Goal: Information Seeking & Learning: Learn about a topic

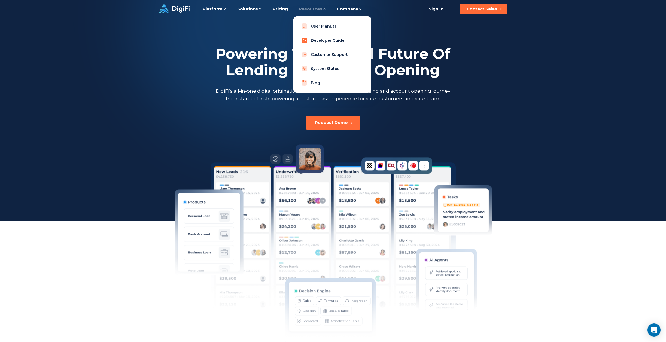
click at [319, 39] on link "Developer Guide" at bounding box center [332, 40] width 69 height 11
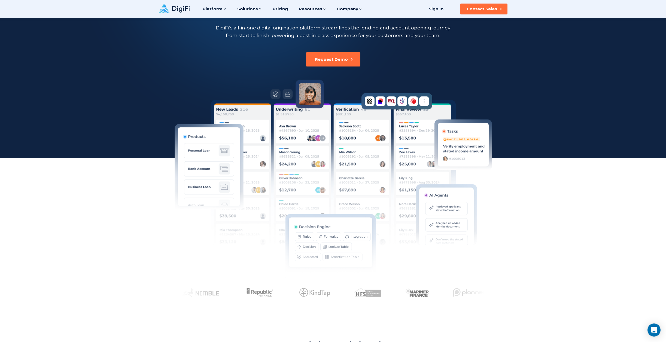
scroll to position [17, 0]
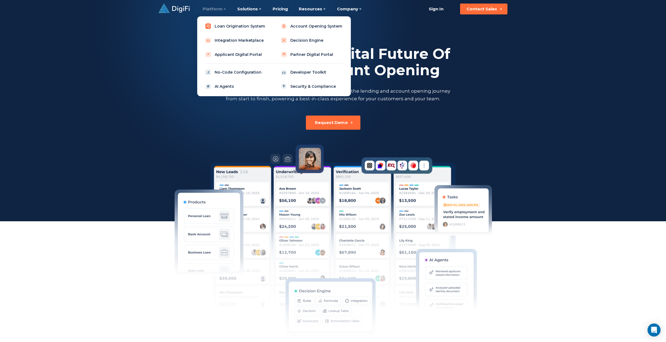
click at [244, 25] on link "Loan Origination System" at bounding box center [236, 26] width 69 height 11
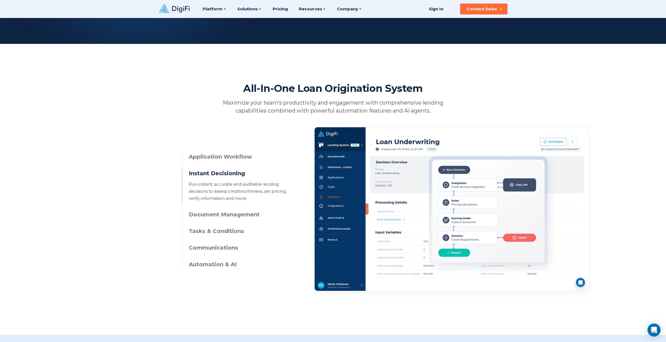
scroll to position [162, 0]
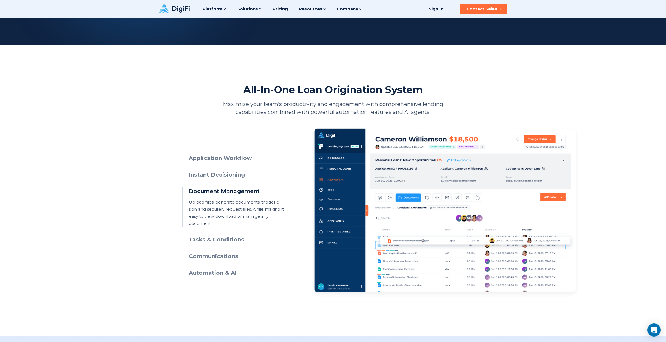
click at [219, 177] on p "Run instant, accurate and auditable lending decisions to assess creditworthines…" at bounding box center [238, 177] width 99 height 0
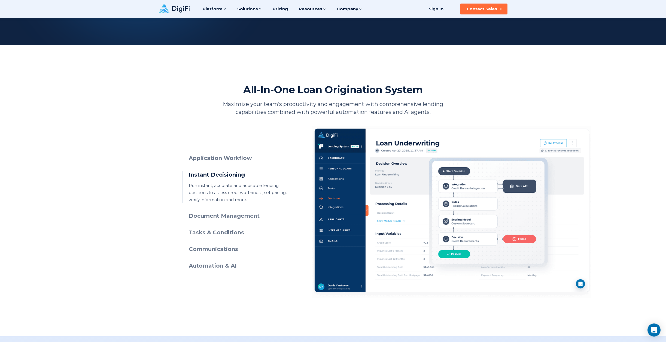
click at [221, 176] on h3 "Instant Decisioning" at bounding box center [238, 175] width 99 height 8
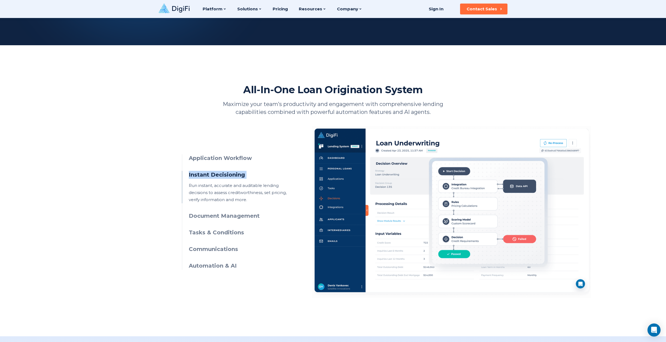
click at [221, 176] on h3 "Instant Decisioning" at bounding box center [238, 175] width 99 height 8
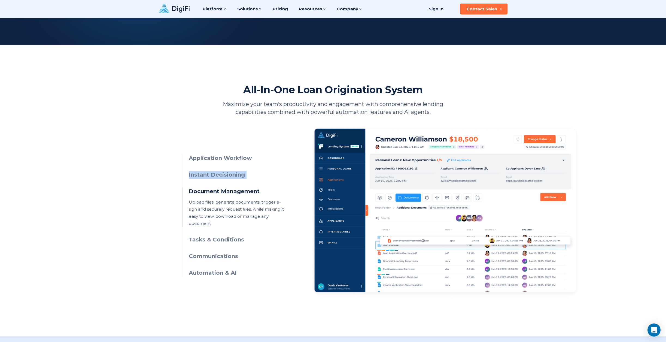
click at [221, 176] on h3 "Instant Decisioning" at bounding box center [238, 175] width 99 height 8
